Goal: Navigation & Orientation: Find specific page/section

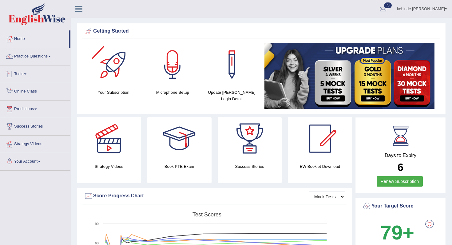
click at [22, 76] on link "Tests" at bounding box center [35, 72] width 70 height 15
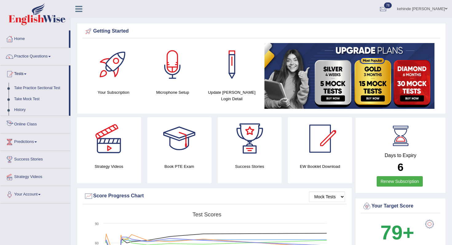
click at [25, 124] on link "Online Class" at bounding box center [35, 123] width 70 height 15
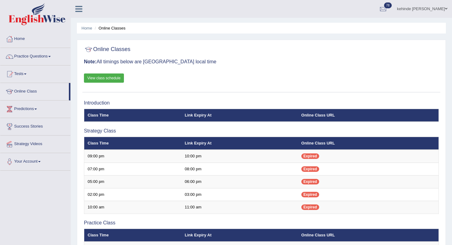
click at [446, 110] on div "Home Online Classes Online Classes Note: All timings below are [GEOGRAPHIC_DATA…" at bounding box center [261, 203] width 381 height 406
